Goal: Information Seeking & Learning: Check status

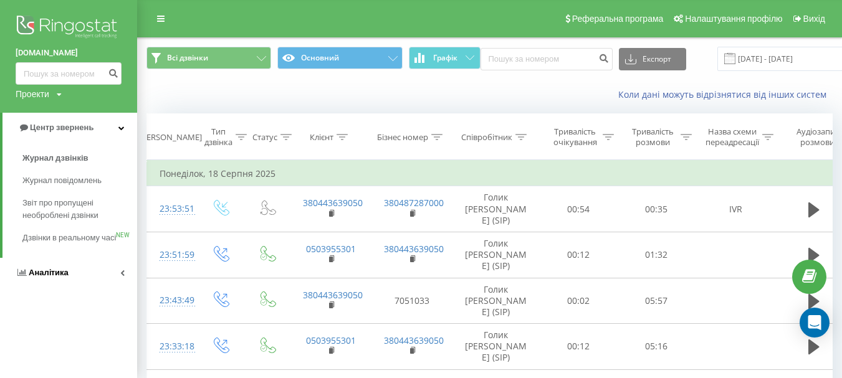
click at [43, 277] on span "Аналiтика" at bounding box center [49, 272] width 40 height 9
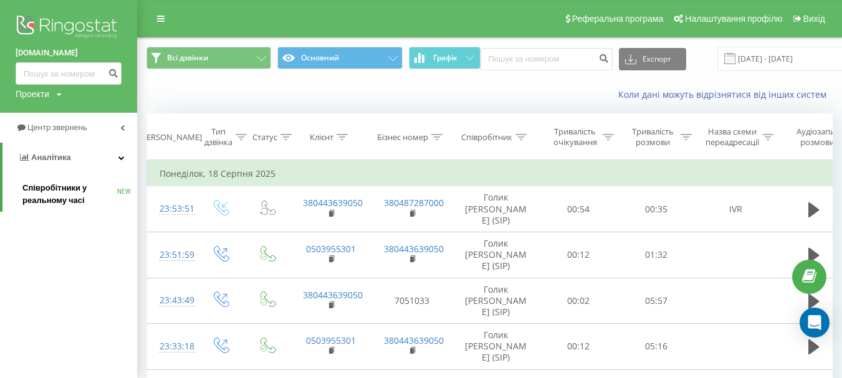
click at [26, 188] on span "Співробітники у реальному часі" at bounding box center [69, 194] width 95 height 25
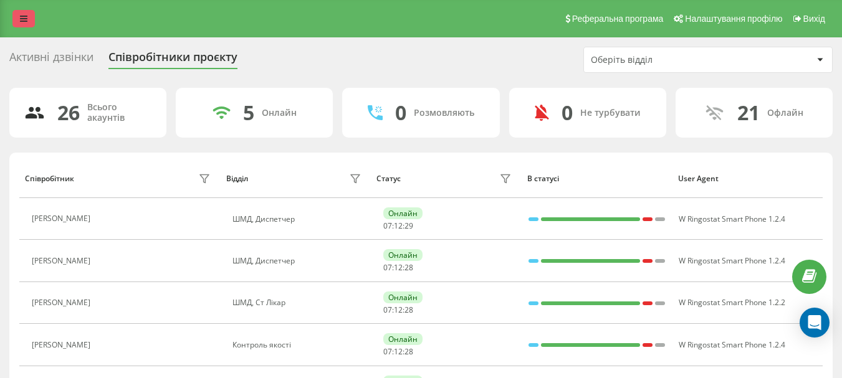
click at [29, 19] on link at bounding box center [23, 18] width 22 height 17
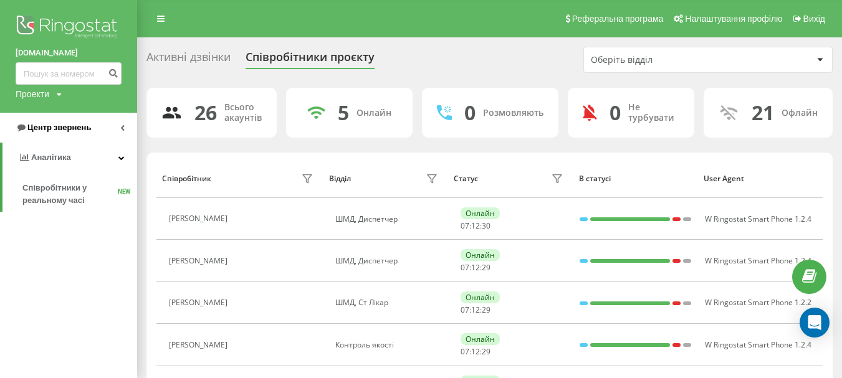
click at [43, 128] on span "Центр звернень" at bounding box center [59, 127] width 64 height 9
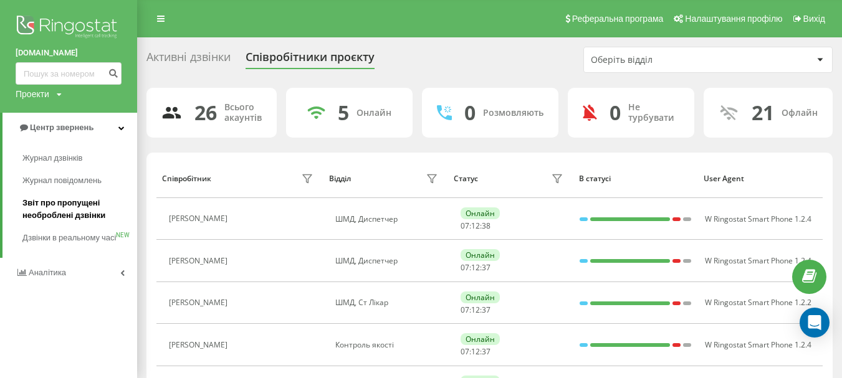
click at [87, 204] on span "Звіт про пропущені необроблені дзвінки" at bounding box center [76, 209] width 108 height 25
